Goal: Find specific page/section: Find specific page/section

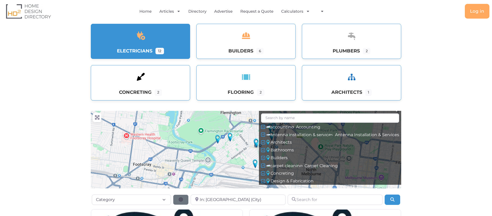
click at [148, 38] on link at bounding box center [141, 36] width 16 height 16
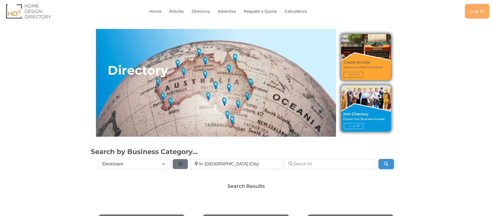
select select "677"
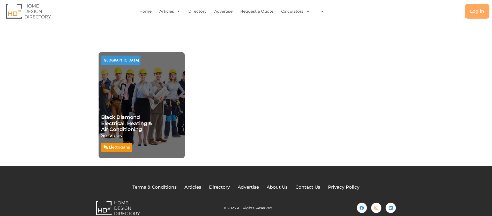
scroll to position [305, 0]
